Goal: Task Accomplishment & Management: Use online tool/utility

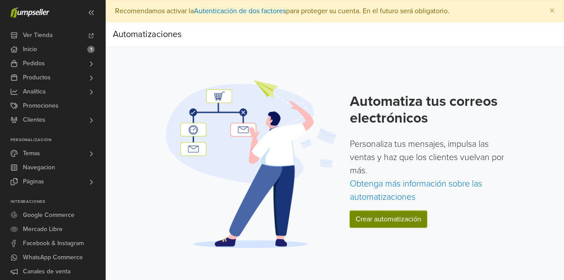
click at [399, 217] on link "Crear automatización" at bounding box center [388, 219] width 77 height 17
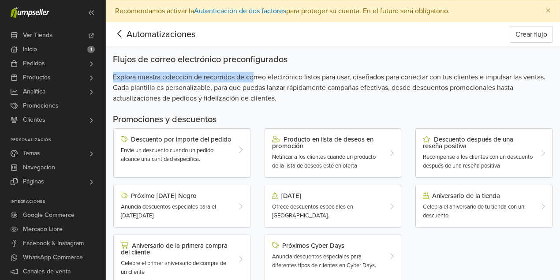
drag, startPoint x: 111, startPoint y: 77, endPoint x: 255, endPoint y: 78, distance: 143.7
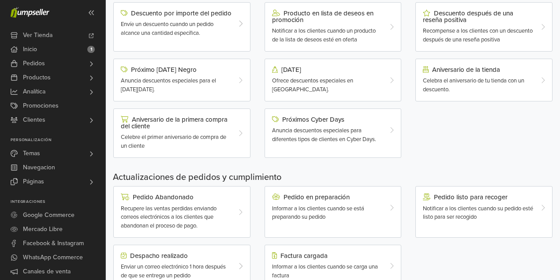
scroll to position [156, 0]
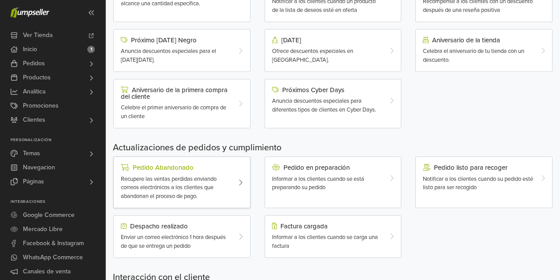
click at [183, 171] on div "Pedido Abandonado Recupere las ventas perdidas enviando correos electrónicos a …" at bounding box center [176, 182] width 124 height 37
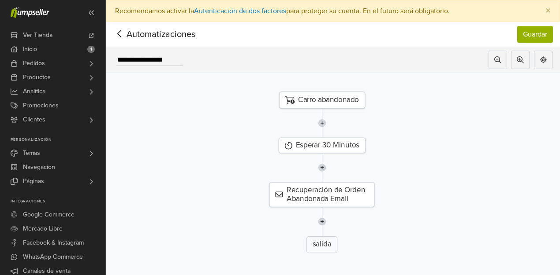
click at [337, 101] on div "Carro abandonado" at bounding box center [322, 100] width 86 height 17
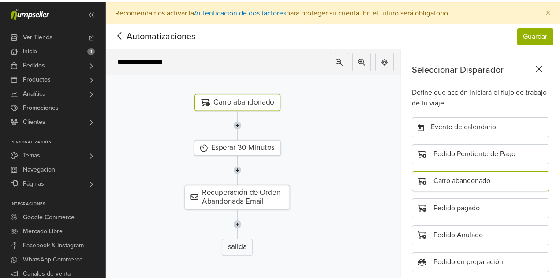
scroll to position [46, 0]
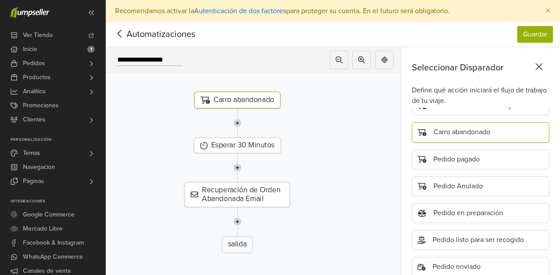
click at [340, 126] on div at bounding box center [237, 123] width 329 height 29
click at [123, 35] on icon at bounding box center [120, 33] width 14 height 11
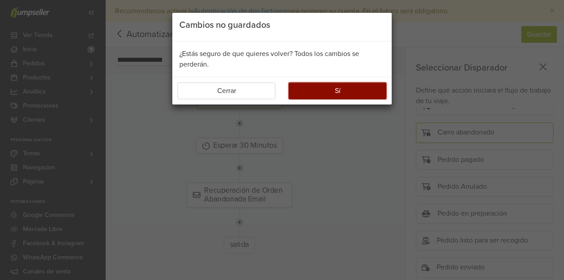
click at [331, 87] on button "Sí" at bounding box center [338, 90] width 98 height 17
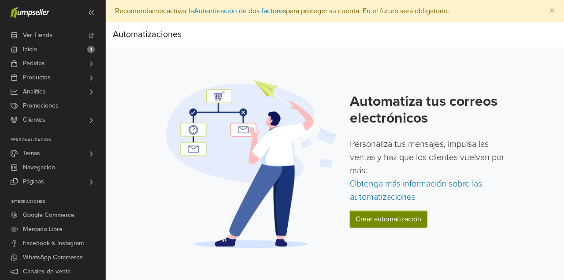
click at [406, 222] on link "Crear automatización" at bounding box center [388, 219] width 77 height 17
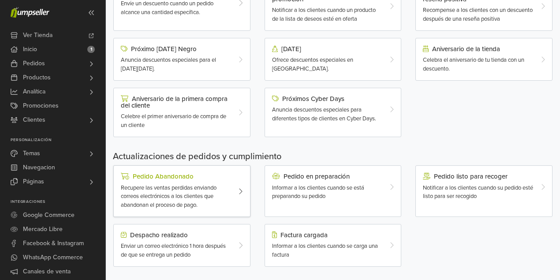
scroll to position [176, 0]
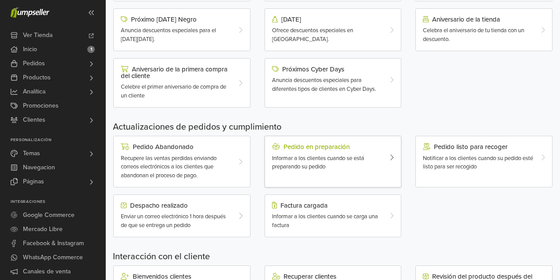
click at [353, 157] on span "Informar a los clientes cuando se está preparando su pedido" at bounding box center [318, 163] width 92 height 16
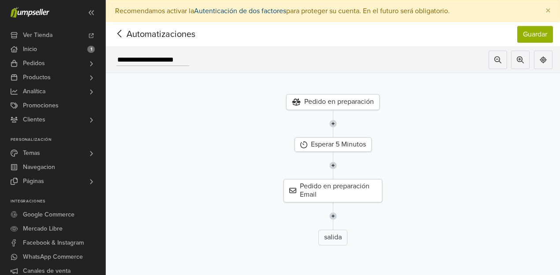
click at [270, 13] on link "Autenticación de dos factores" at bounding box center [240, 11] width 92 height 9
